Goal: Task Accomplishment & Management: Manage account settings

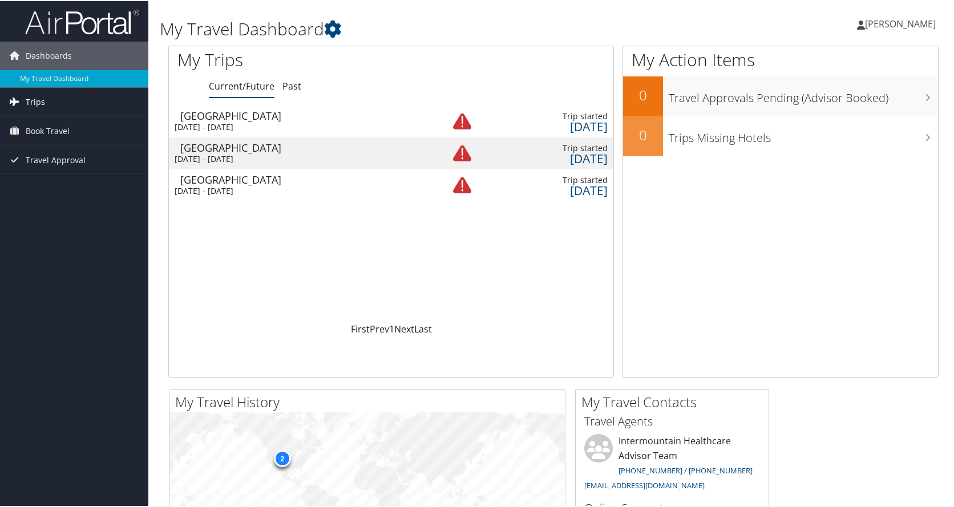
click at [63, 102] on link "Trips" at bounding box center [74, 101] width 148 height 29
click at [58, 120] on link "Current/Future Trips" at bounding box center [74, 123] width 148 height 17
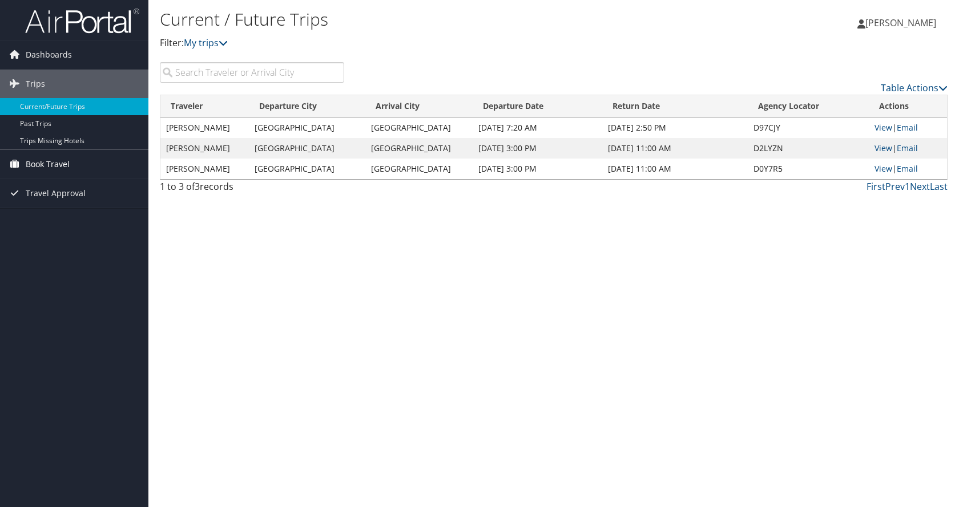
click at [37, 165] on span "Book Travel" at bounding box center [48, 164] width 44 height 29
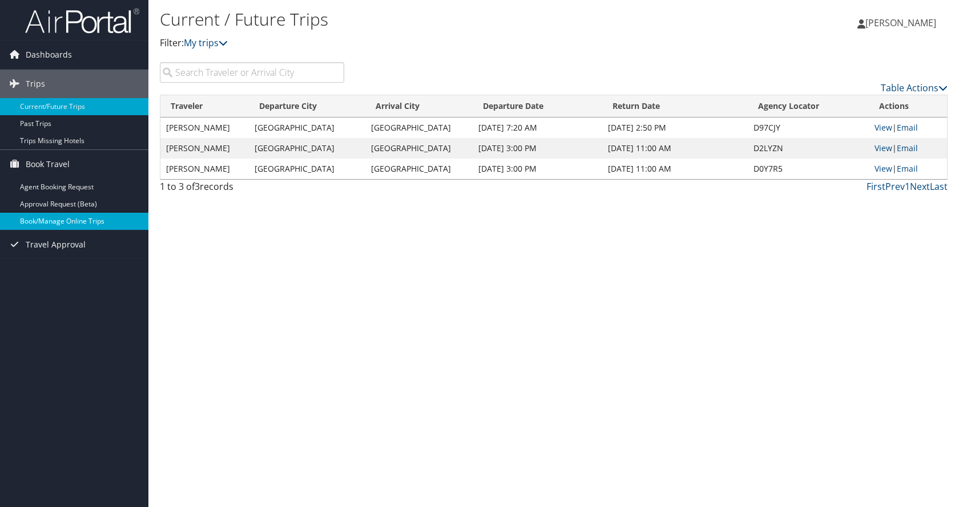
click at [40, 220] on link "Book/Manage Online Trips" at bounding box center [74, 221] width 148 height 17
